Goal: Information Seeking & Learning: Learn about a topic

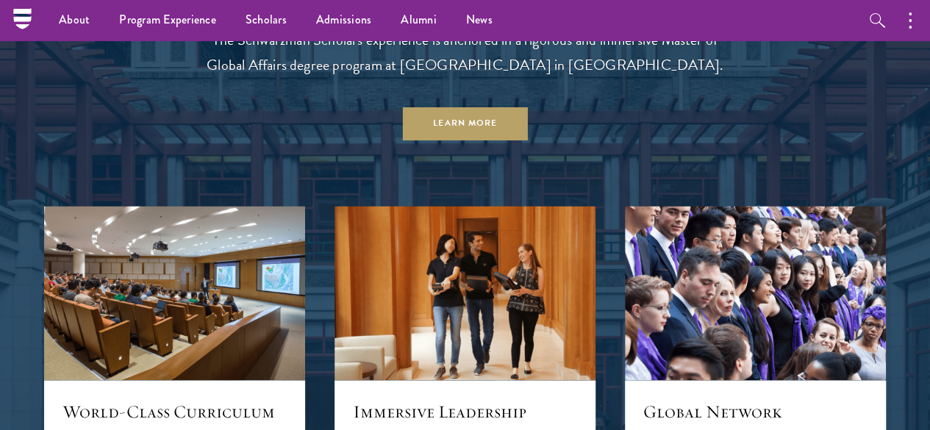
scroll to position [860, 0]
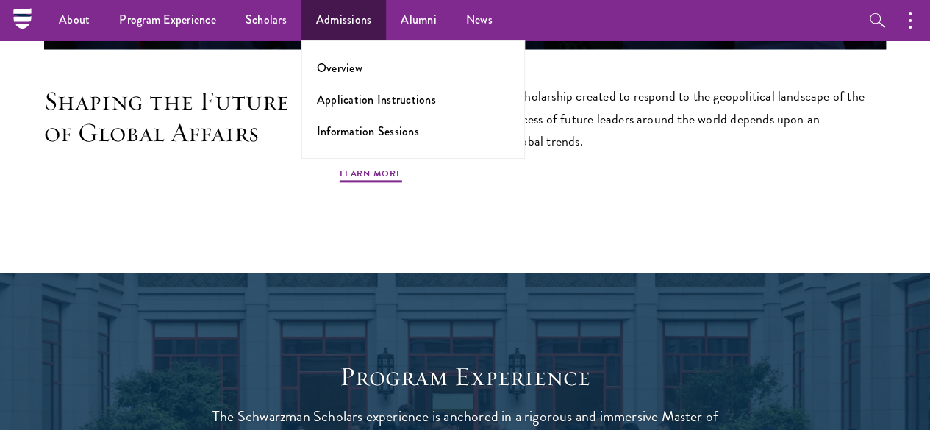
click at [349, 112] on ul "Overview Application Instructions Information Sessions" at bounding box center [412, 99] width 223 height 118
click at [366, 103] on link "Application Instructions" at bounding box center [376, 99] width 119 height 17
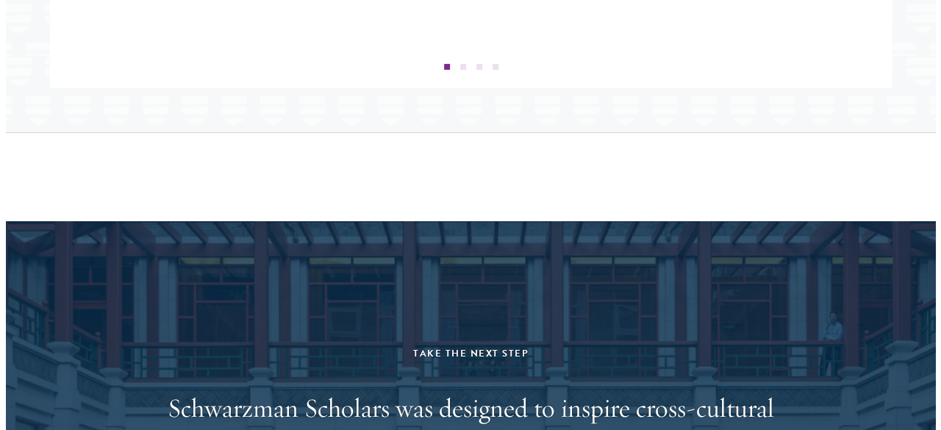
scroll to position [2523, 0]
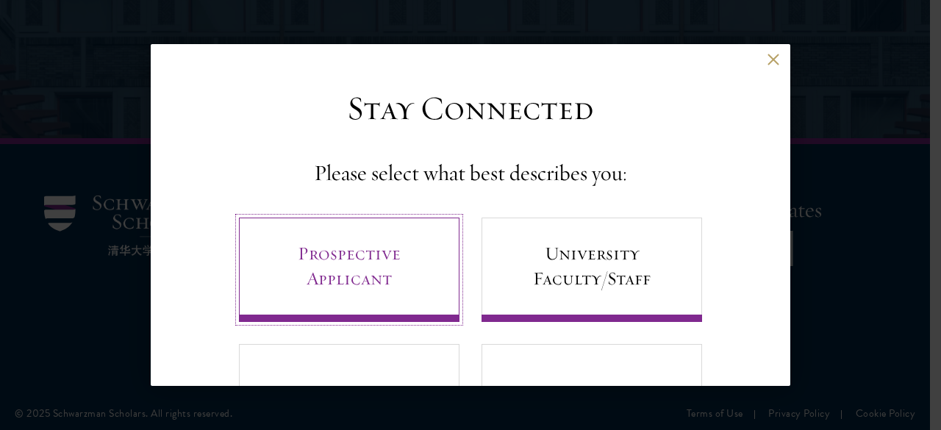
click at [379, 256] on link "Prospective Applicant" at bounding box center [349, 270] width 220 height 104
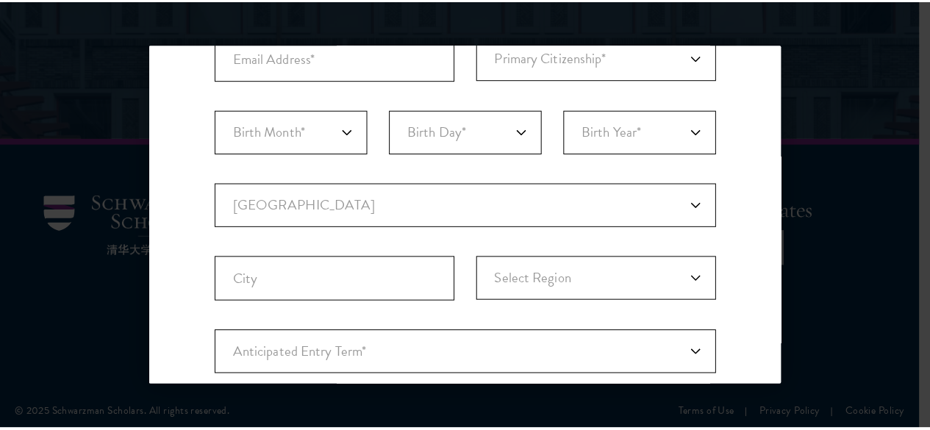
scroll to position [0, 0]
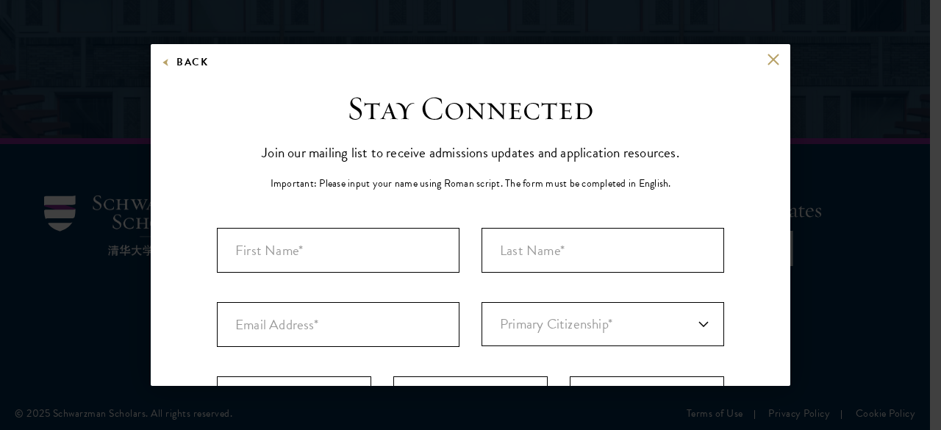
click at [749, 51] on div "Back Stay Connected Please select what best describes you: Prospective Applican…" at bounding box center [470, 215] width 639 height 342
click at [766, 60] on button at bounding box center [772, 59] width 12 height 12
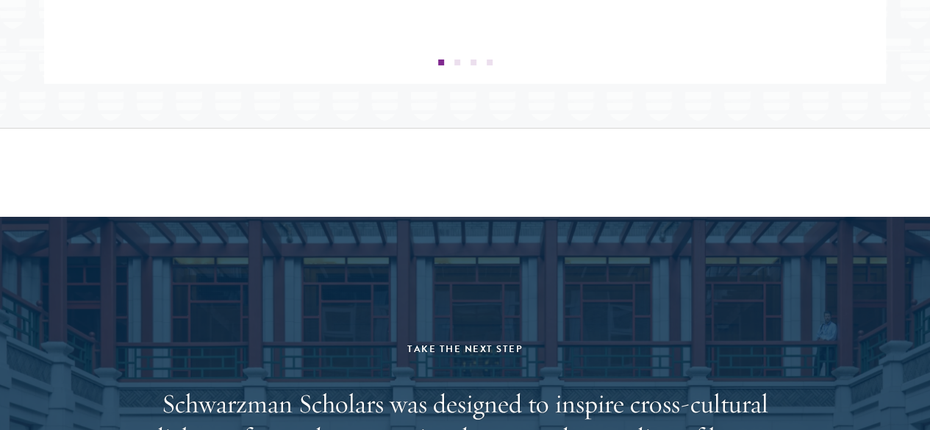
scroll to position [2146, 0]
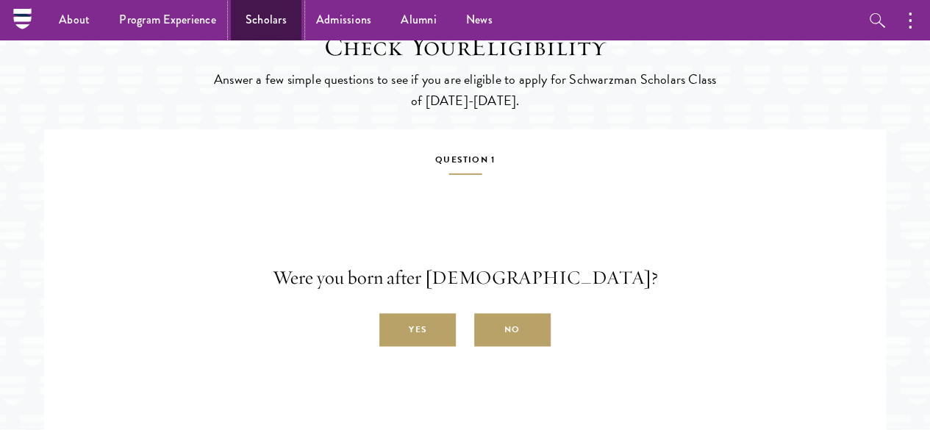
click at [269, 26] on link "Scholars" at bounding box center [266, 20] width 71 height 40
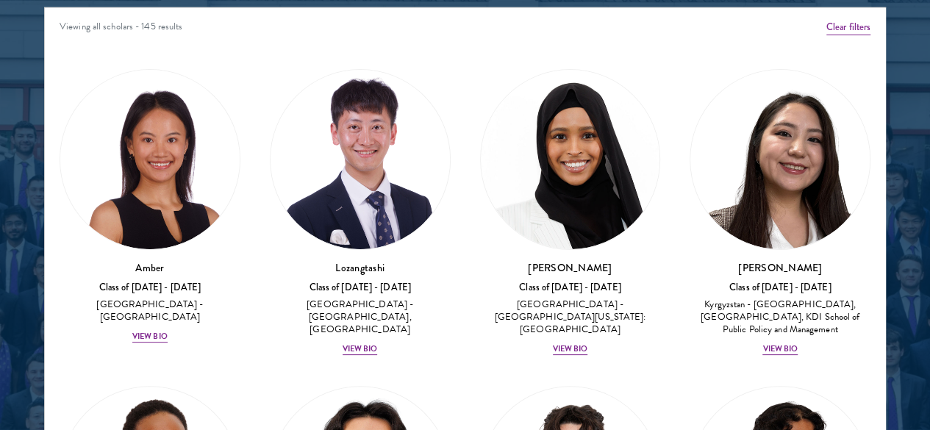
scroll to position [1938, 0]
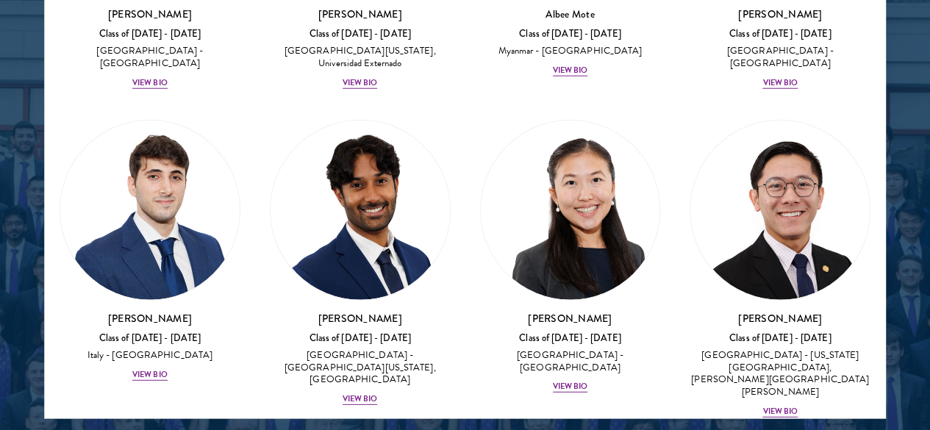
scroll to position [7525, 0]
